Goal: Information Seeking & Learning: Learn about a topic

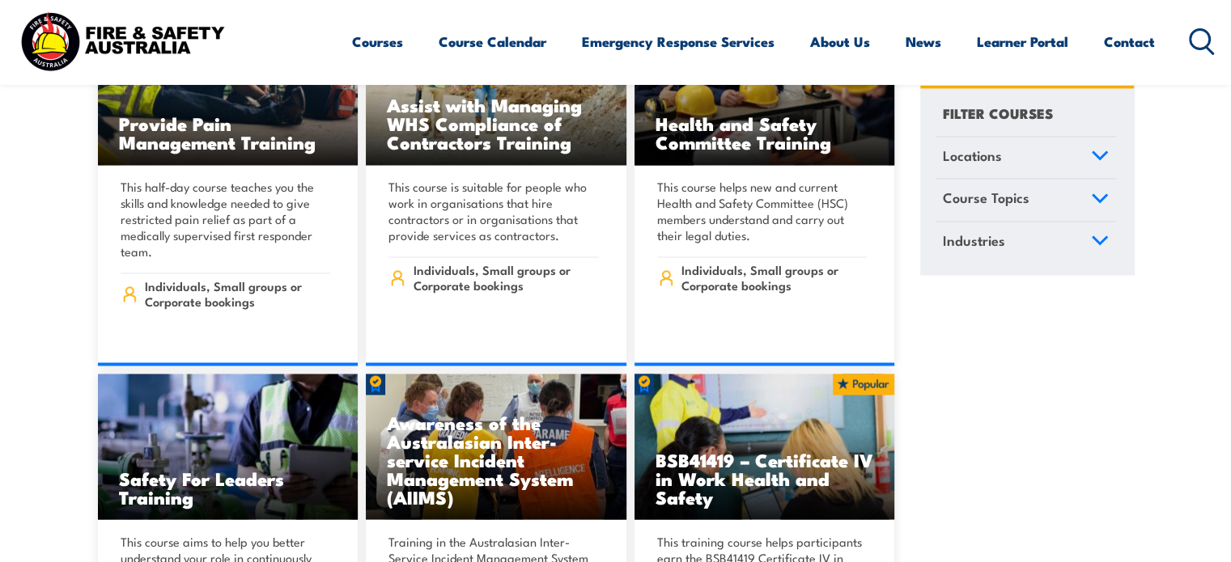
scroll to position [9387, 0]
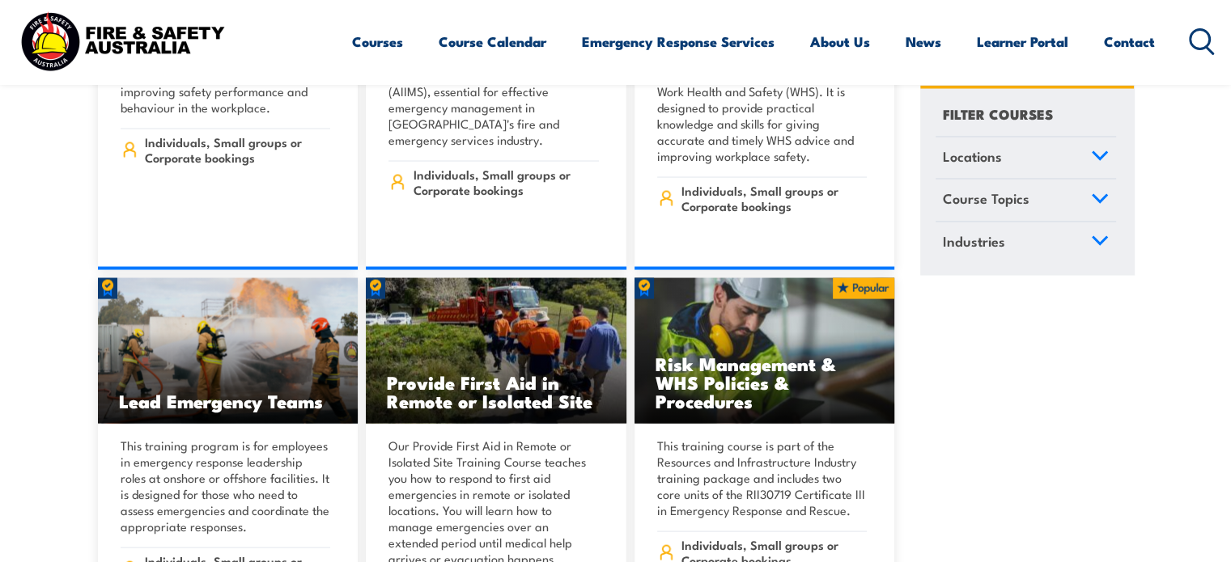
click at [1093, 151] on icon at bounding box center [1099, 154] width 15 height 7
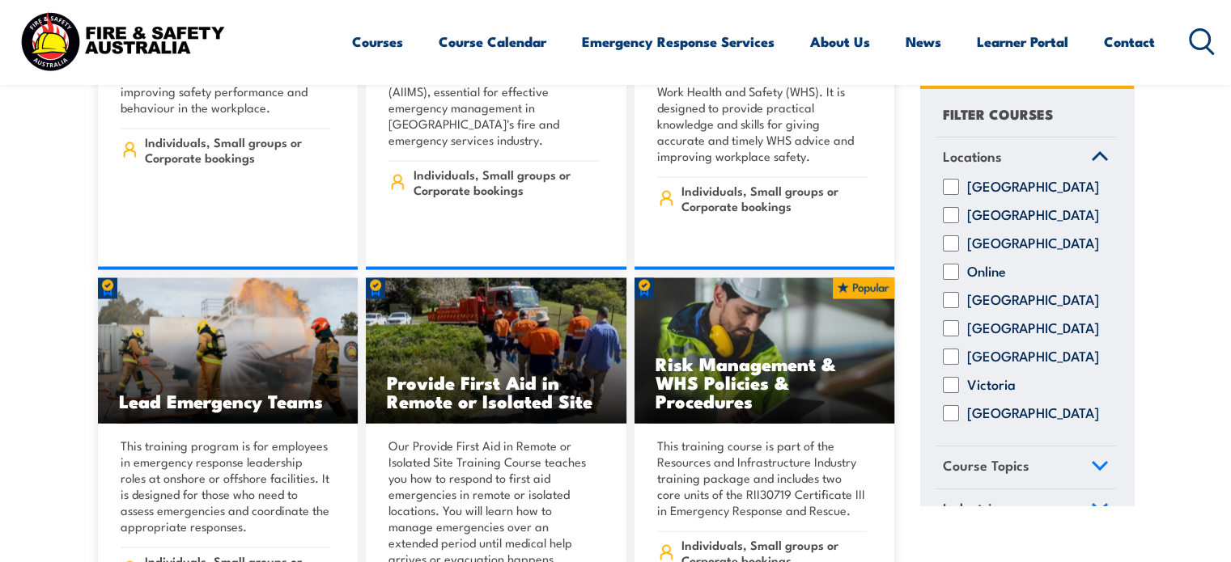
click at [1145, 306] on section "Showing all 139 courses Locations [GEOGRAPHIC_DATA] Online" at bounding box center [615, 462] width 1231 height 18630
click at [1177, 381] on section "Showing all 139 courses Locations [GEOGRAPHIC_DATA] Online" at bounding box center [615, 462] width 1231 height 18630
click at [1090, 147] on link "Locations" at bounding box center [1025, 158] width 180 height 42
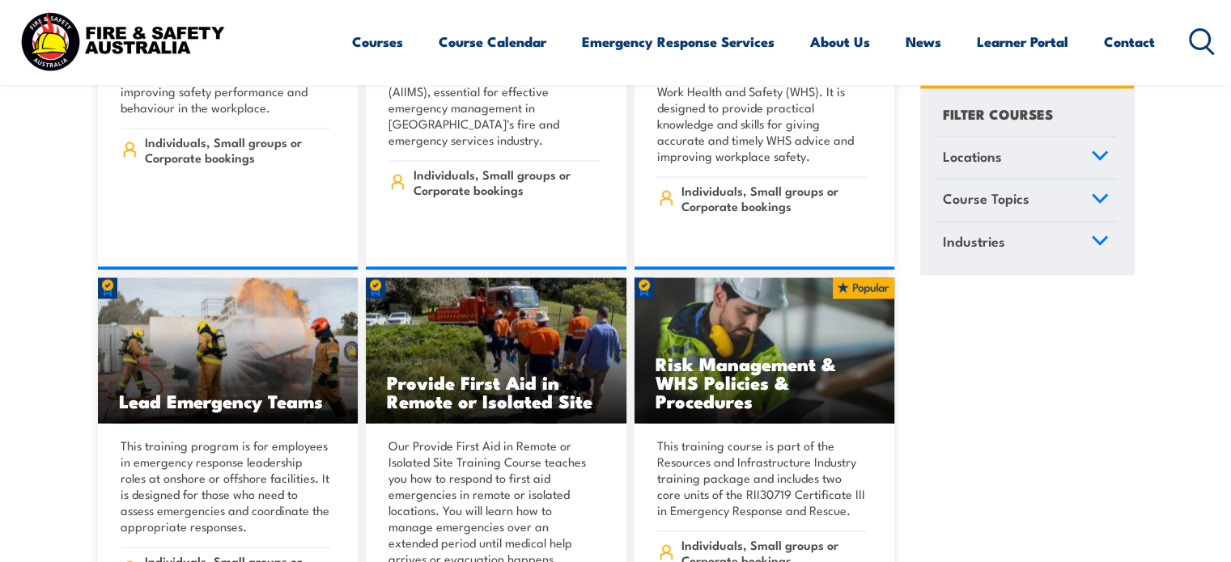
click at [1067, 193] on link "Course Topics" at bounding box center [1025, 201] width 180 height 42
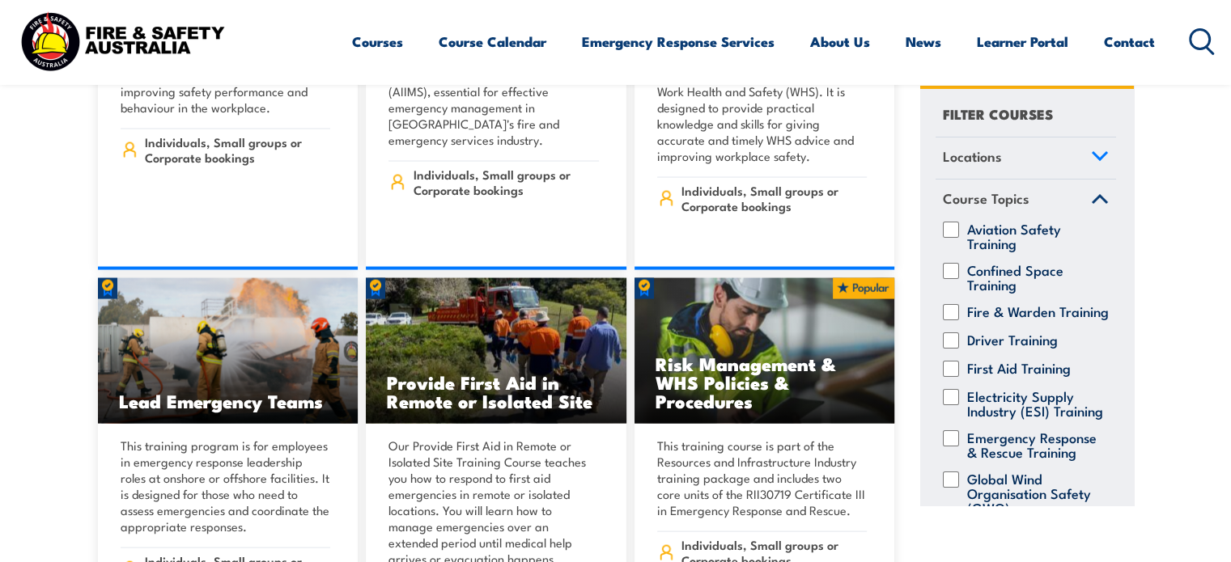
click at [1067, 193] on link "Course Topics" at bounding box center [1025, 201] width 180 height 42
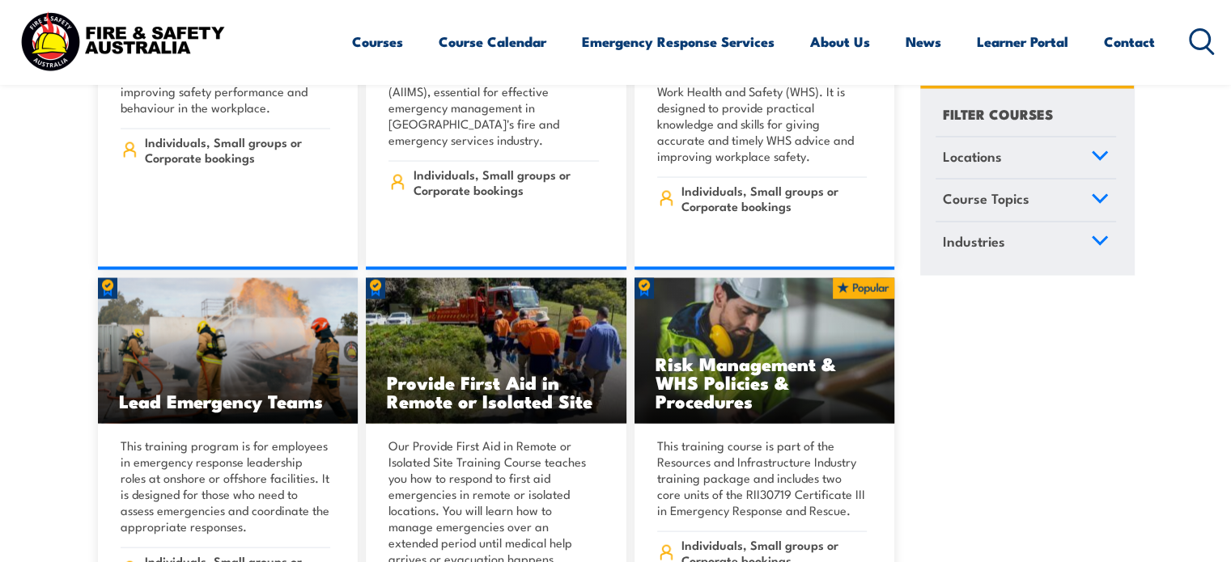
click at [1102, 252] on link "Industries" at bounding box center [1025, 243] width 180 height 42
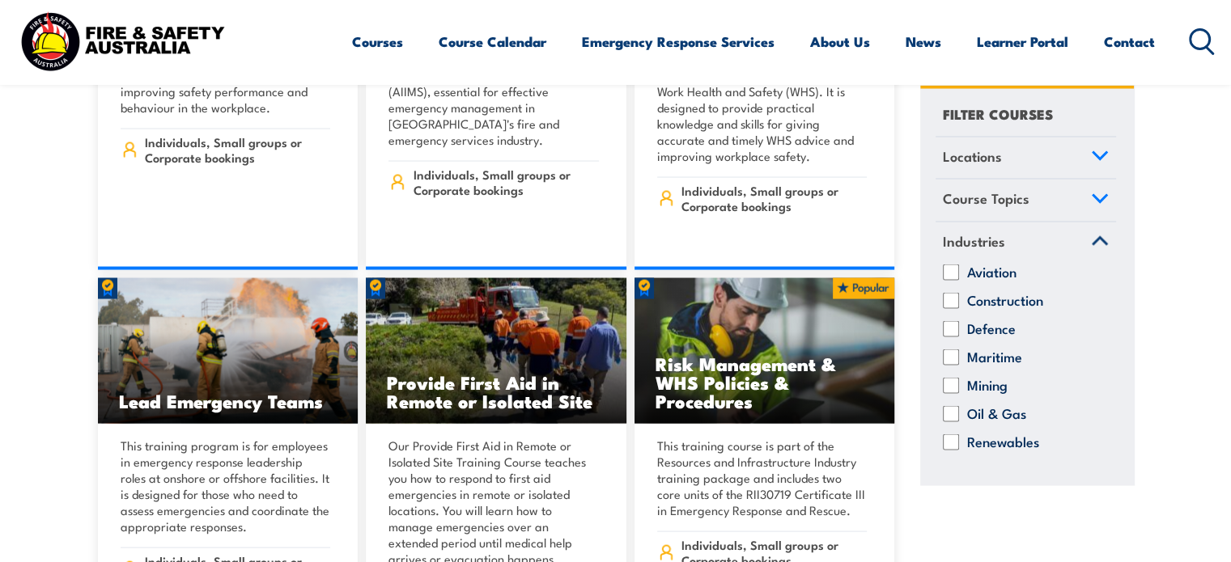
click at [1097, 240] on icon at bounding box center [1100, 240] width 18 height 11
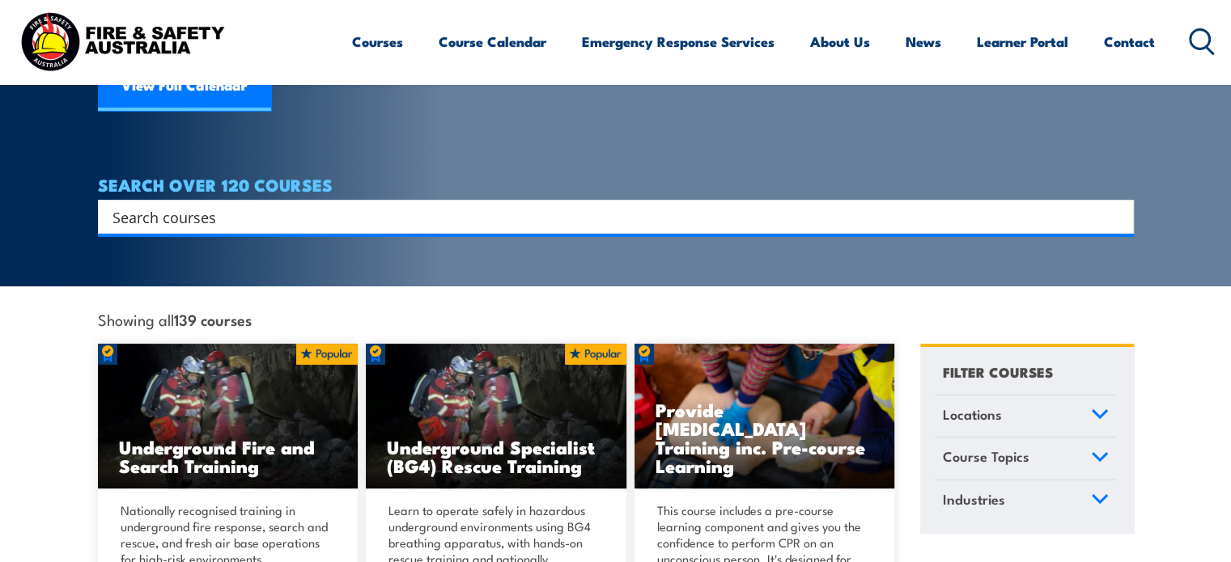
scroll to position [243, 0]
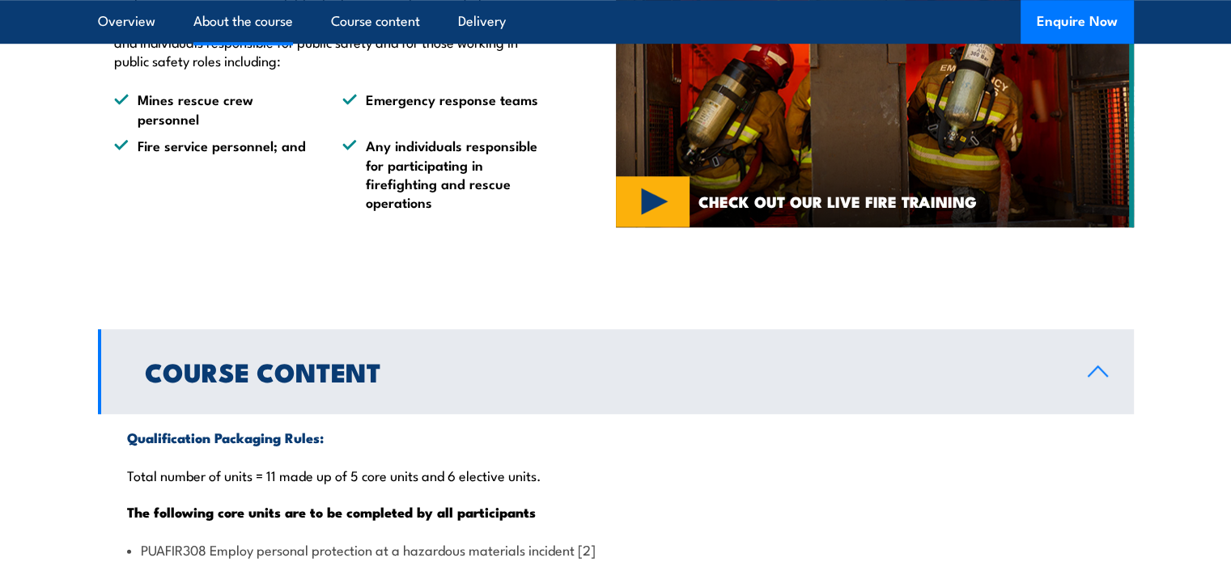
scroll to position [1376, 0]
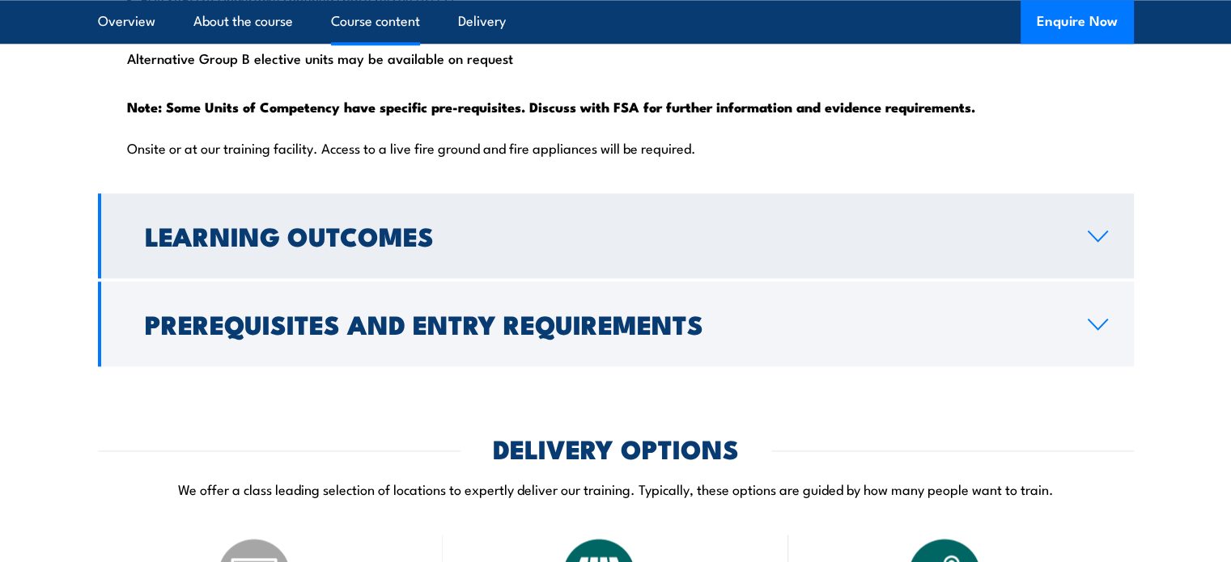
click at [760, 247] on h2 "Learning Outcomes" at bounding box center [603, 235] width 917 height 23
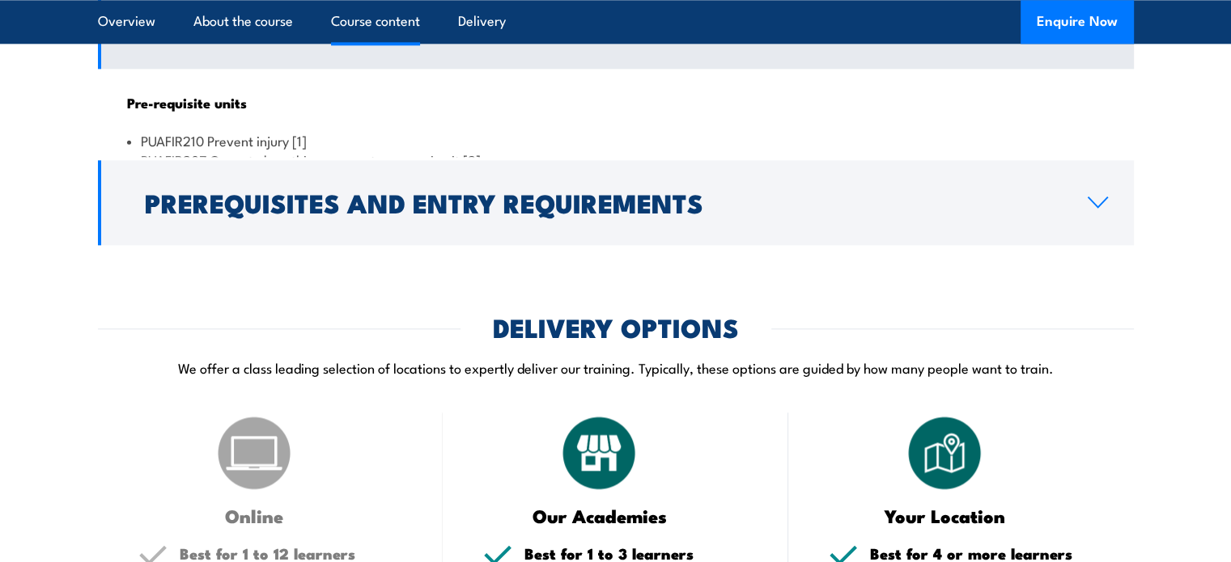
scroll to position [1644, 0]
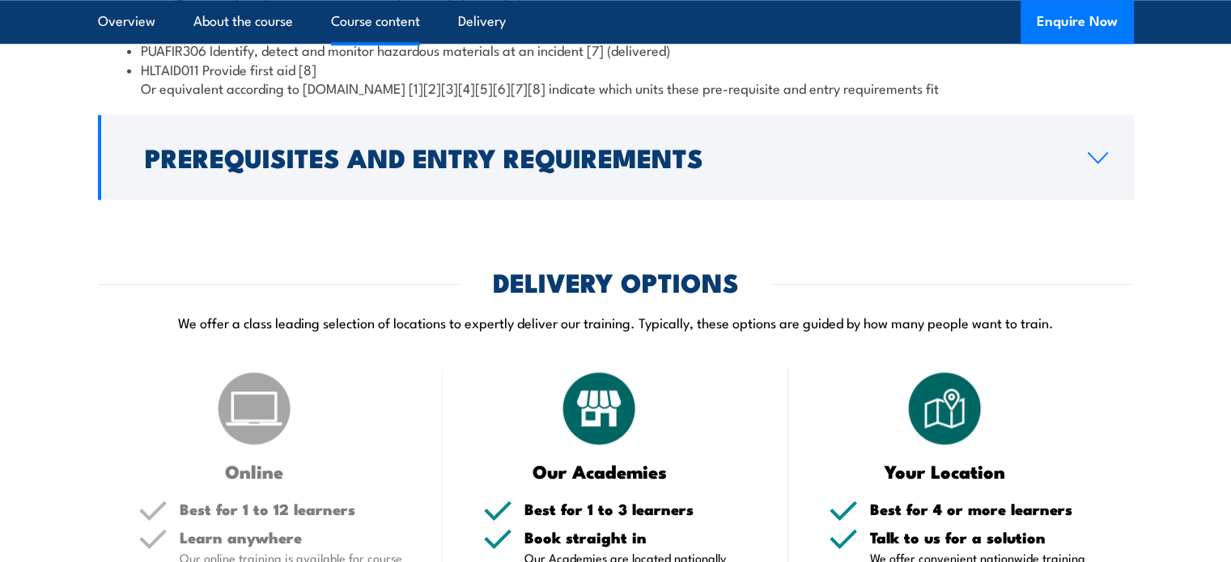
click at [579, 242] on div "COURSES > Emergency Response & Rescue Training Certificate III in Public Safety…" at bounding box center [615, 54] width 1231 height 3719
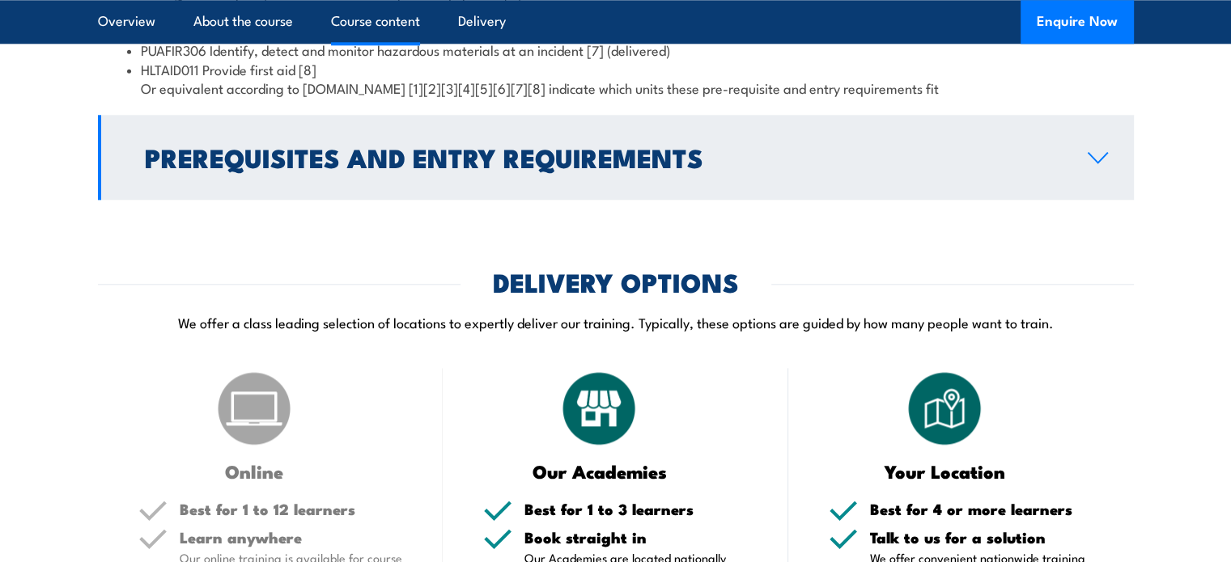
click at [589, 168] on h2 "Prerequisites and Entry Requirements" at bounding box center [603, 157] width 917 height 23
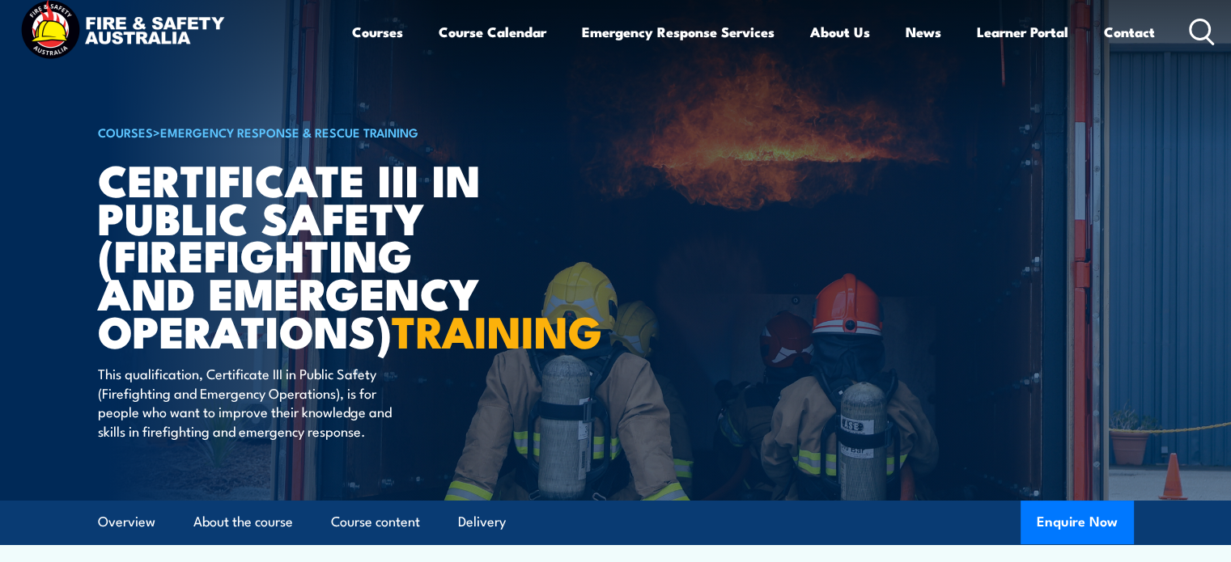
scroll to position [0, 0]
